Goal: Transaction & Acquisition: Purchase product/service

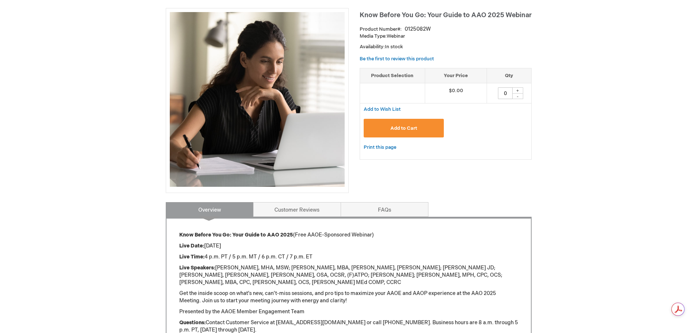
scroll to position [110, 0]
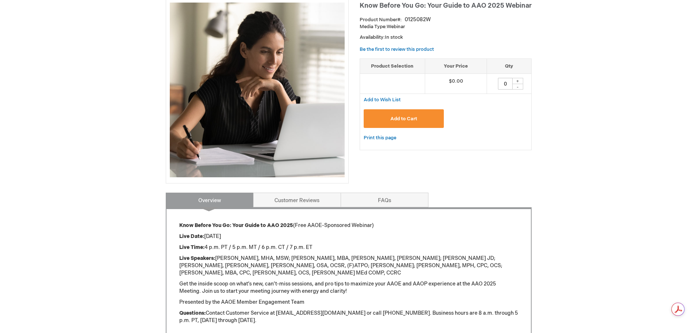
click at [397, 115] on button "Add to Cart" at bounding box center [404, 118] width 80 height 19
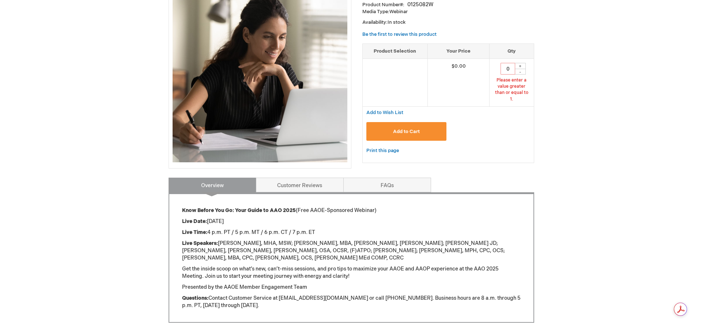
scroll to position [168, 0]
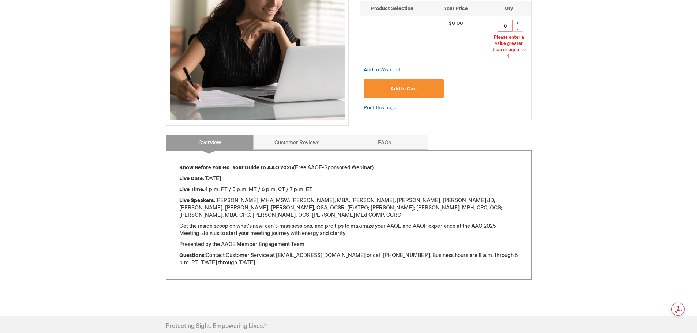
click at [518, 23] on div "+" at bounding box center [517, 23] width 11 height 6
type input "1"
click at [405, 104] on div "Print this page" at bounding box center [446, 112] width 172 height 17
click at [402, 86] on span "Add to Cart" at bounding box center [403, 89] width 27 height 6
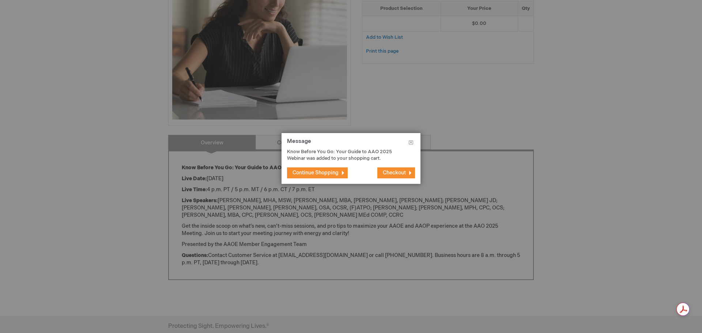
click at [403, 172] on span "Checkout" at bounding box center [394, 173] width 23 height 6
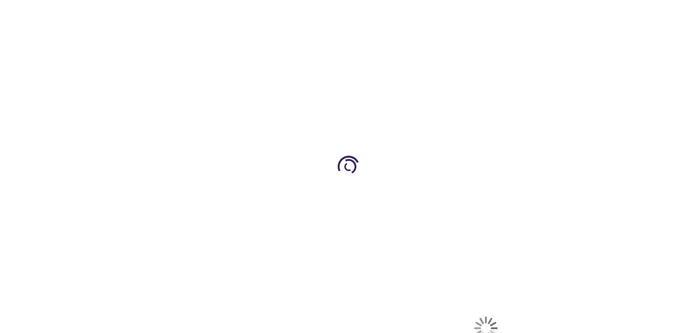
select select "US"
select select "18"
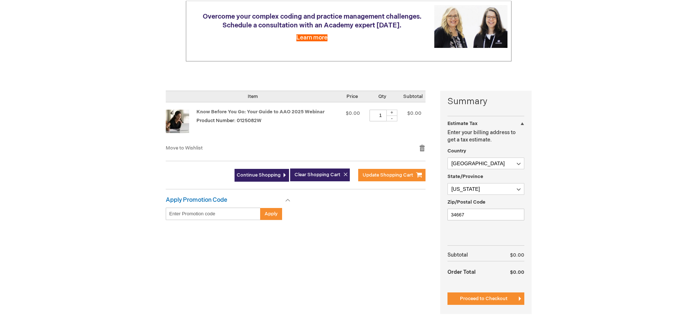
scroll to position [110, 0]
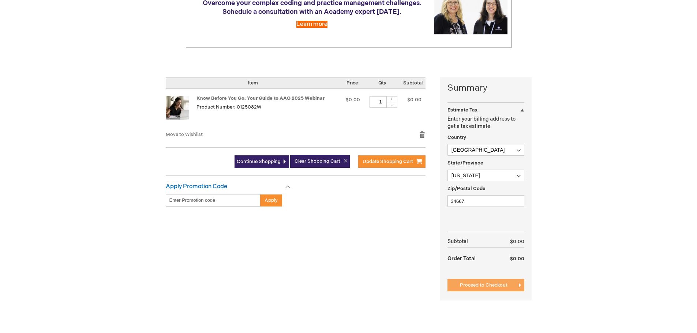
click at [494, 285] on span "Proceed to Checkout" at bounding box center [484, 285] width 48 height 6
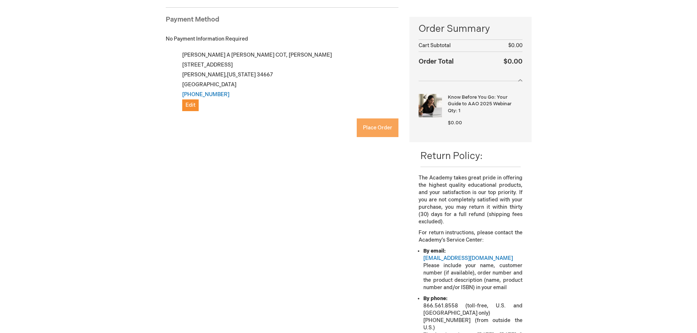
checkbox input "true"
click at [369, 132] on button "Place Order" at bounding box center [378, 128] width 42 height 19
